Goal: Information Seeking & Learning: Learn about a topic

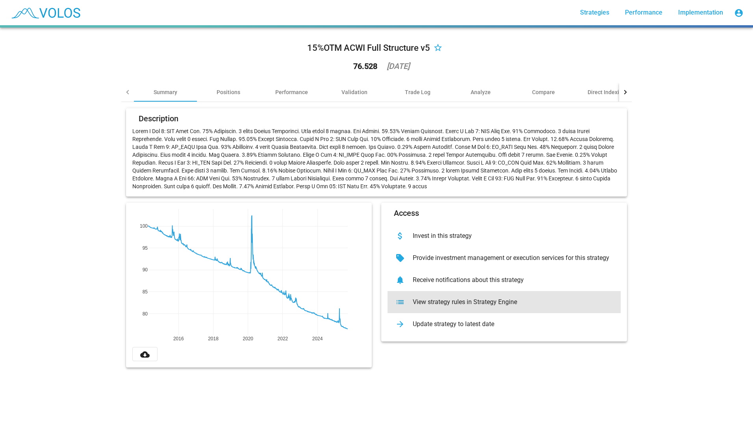
click at [506, 305] on div "View strategy rules in Strategy Engine" at bounding box center [510, 302] width 208 height 8
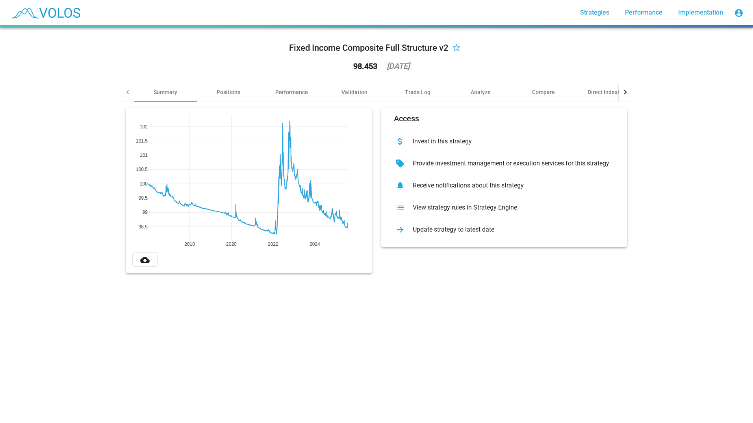
click at [486, 211] on div "list View strategy rules in Strategy Engine" at bounding box center [504, 208] width 233 height 22
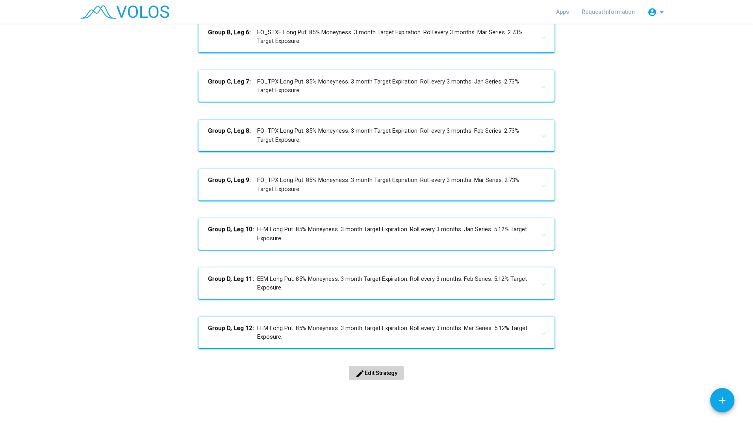
scroll to position [375, 0]
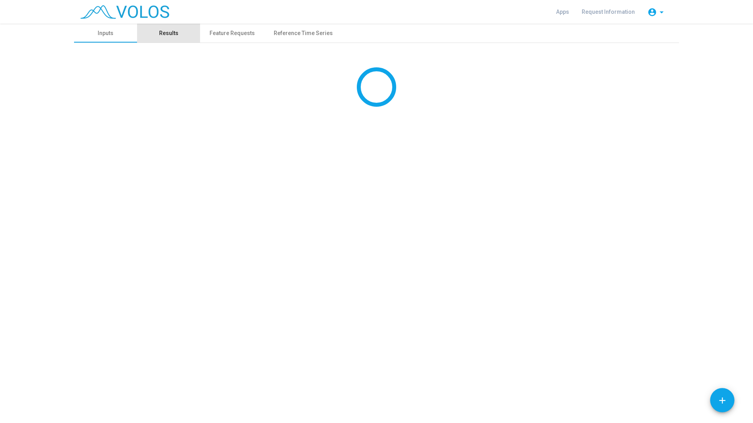
click at [173, 34] on div "Results" at bounding box center [168, 33] width 19 height 8
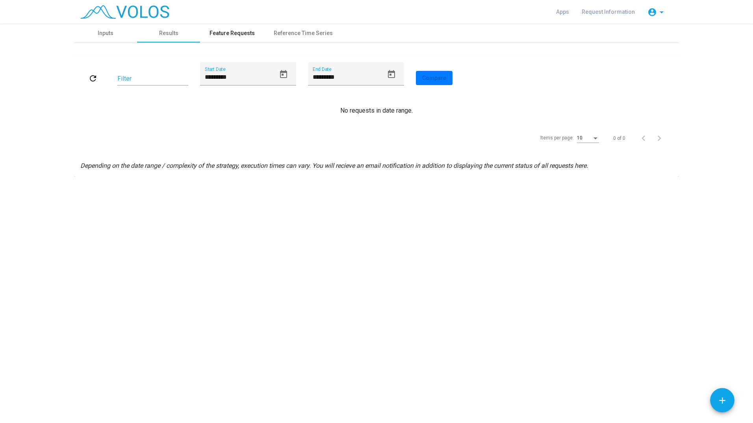
click at [212, 33] on div "Feature Requests" at bounding box center [232, 33] width 45 height 8
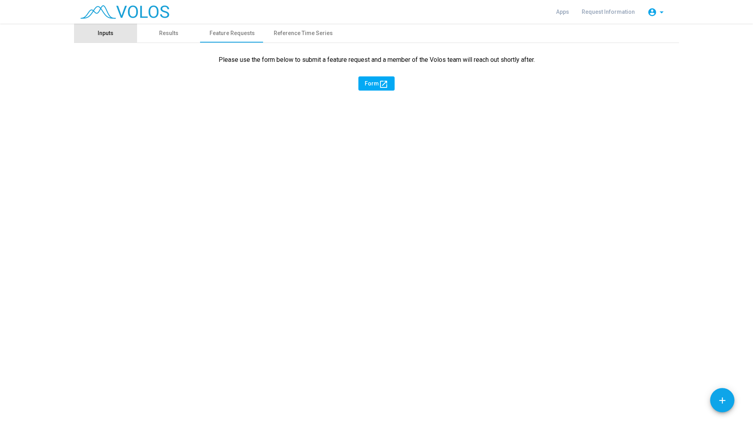
click at [118, 33] on div "Inputs" at bounding box center [105, 33] width 63 height 19
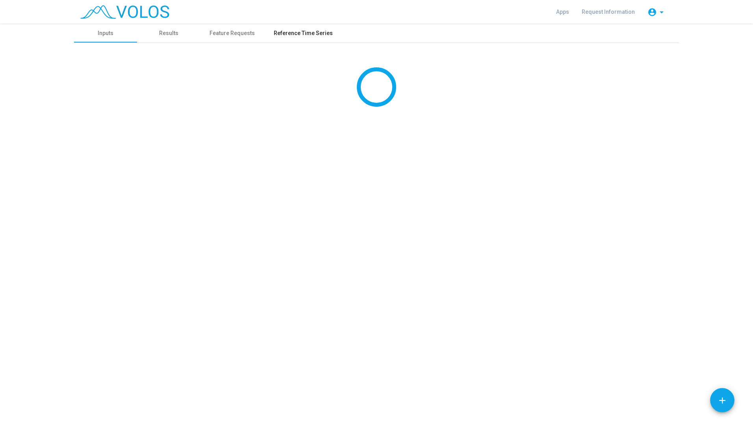
click at [298, 37] on div "Reference Time Series" at bounding box center [303, 33] width 59 height 8
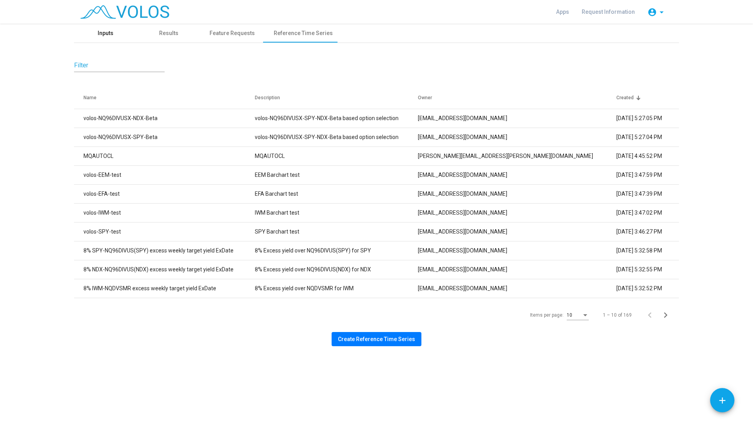
click at [109, 29] on div "Inputs" at bounding box center [106, 33] width 16 height 8
